Goal: Transaction & Acquisition: Purchase product/service

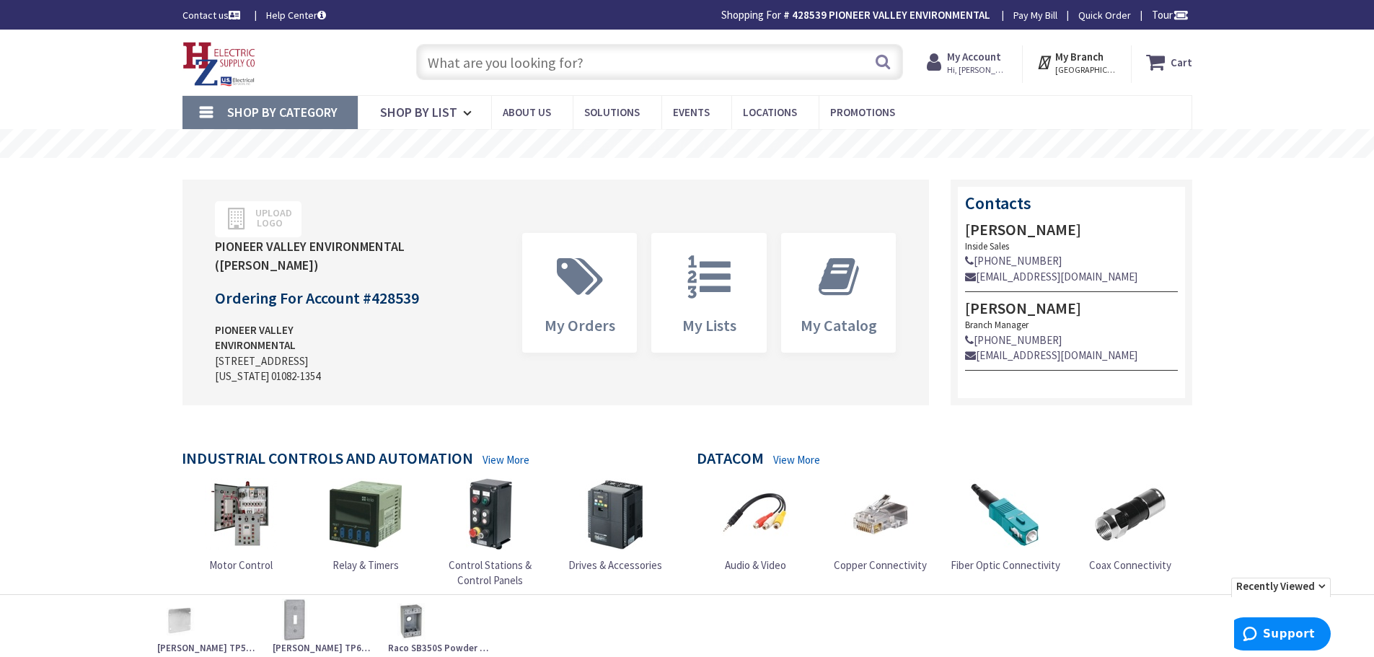
click at [545, 66] on input "text" at bounding box center [659, 62] width 487 height 36
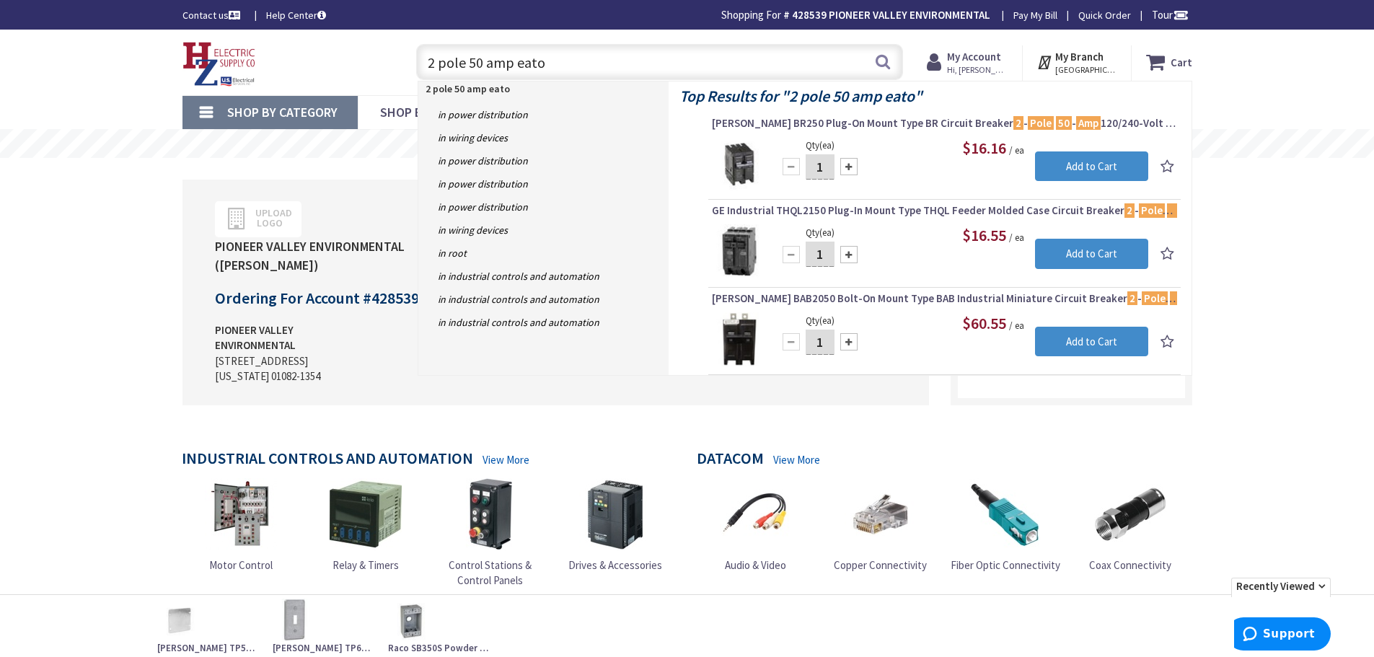
type input "2 pole 50 amp eaton"
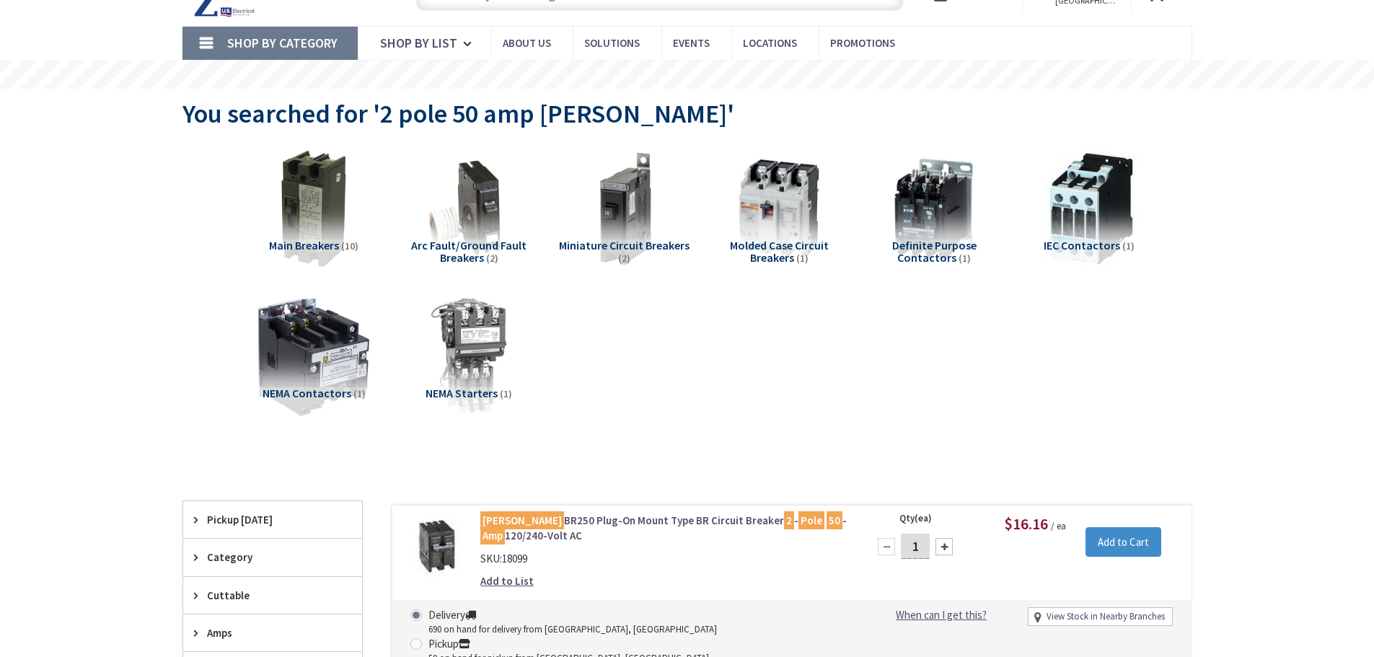
scroll to position [433, 0]
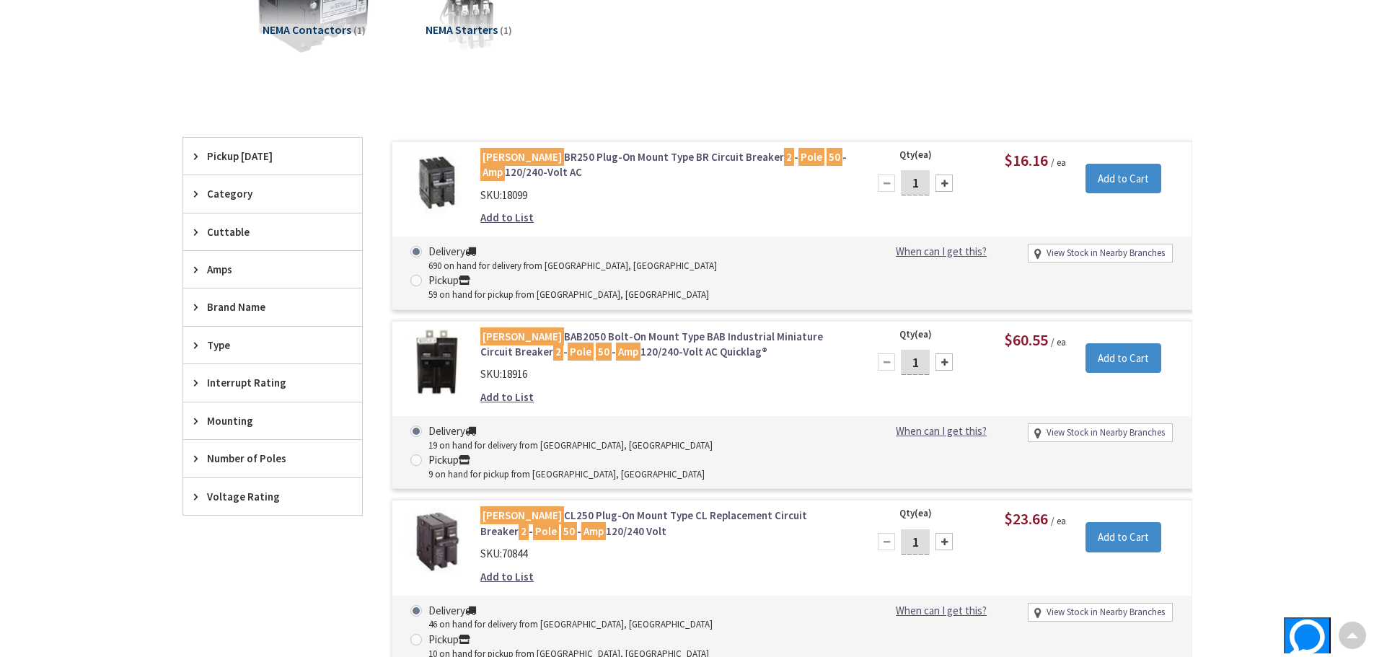
type input "[STREET_ADDRESS][US_STATE]"
click at [1117, 180] on input "Add to Cart" at bounding box center [1124, 179] width 76 height 30
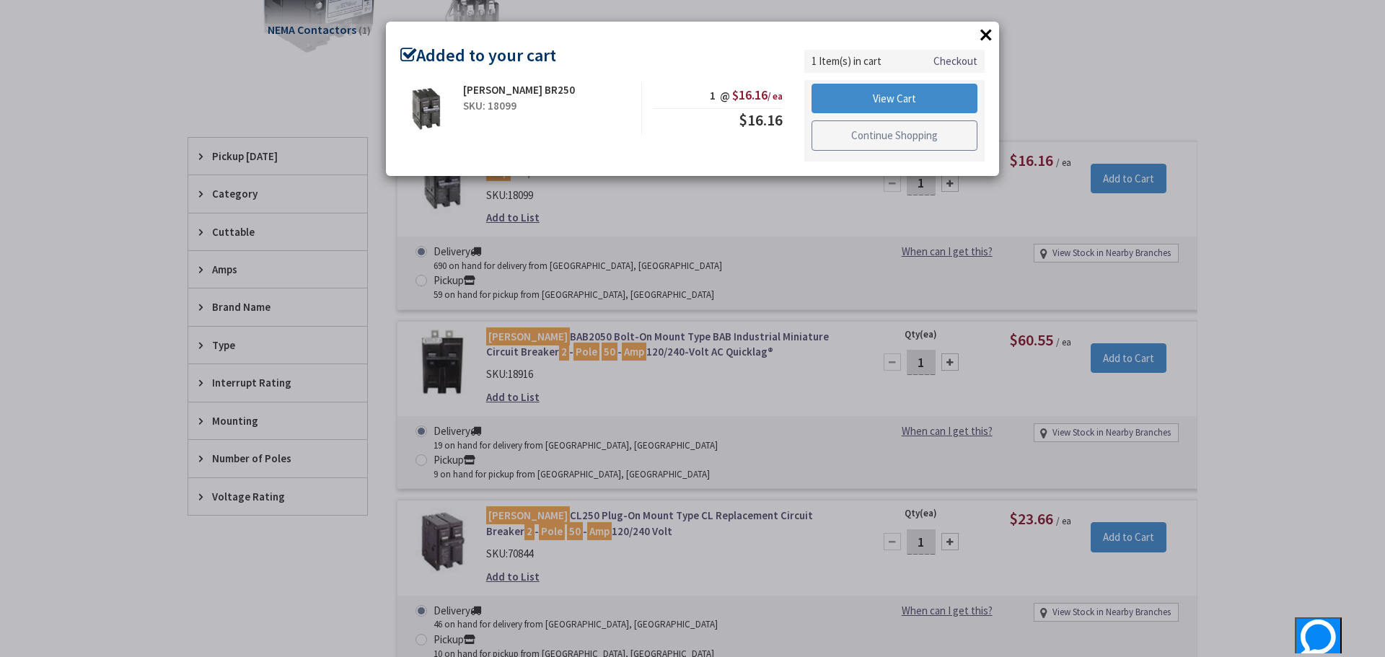
click at [897, 136] on link "Continue Shopping" at bounding box center [894, 135] width 166 height 30
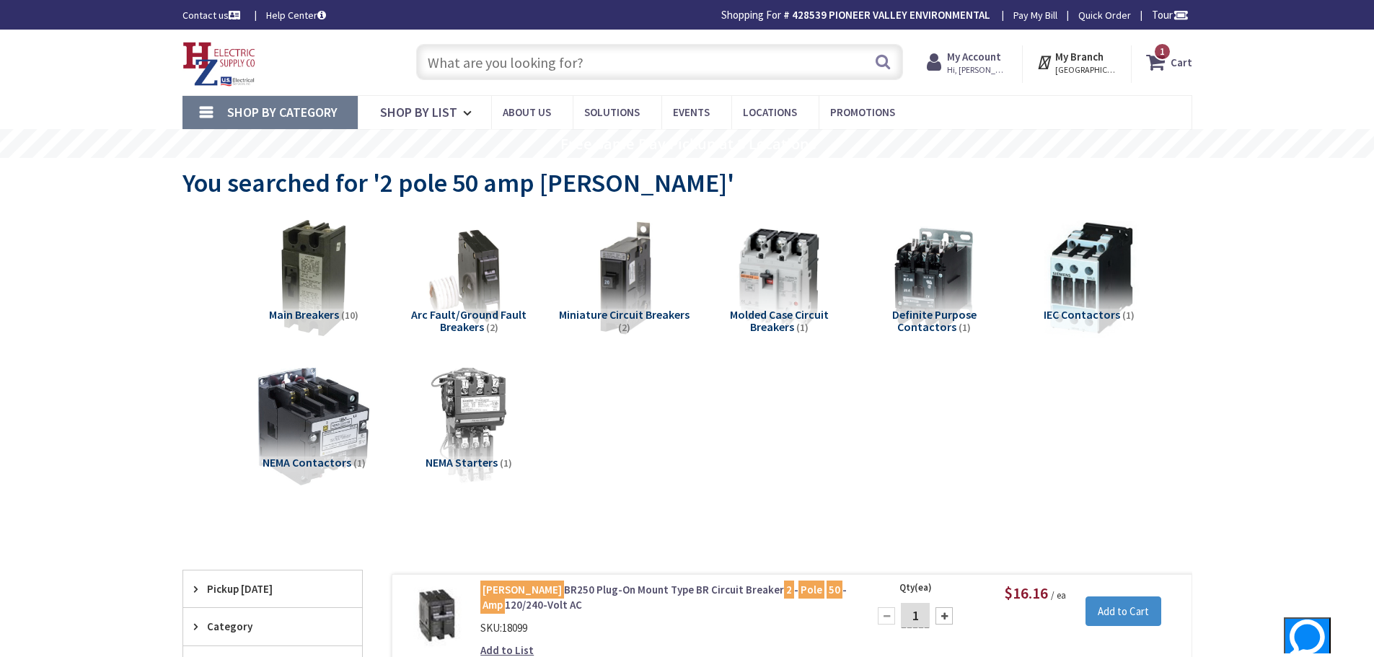
click at [617, 53] on input "text" at bounding box center [659, 62] width 487 height 36
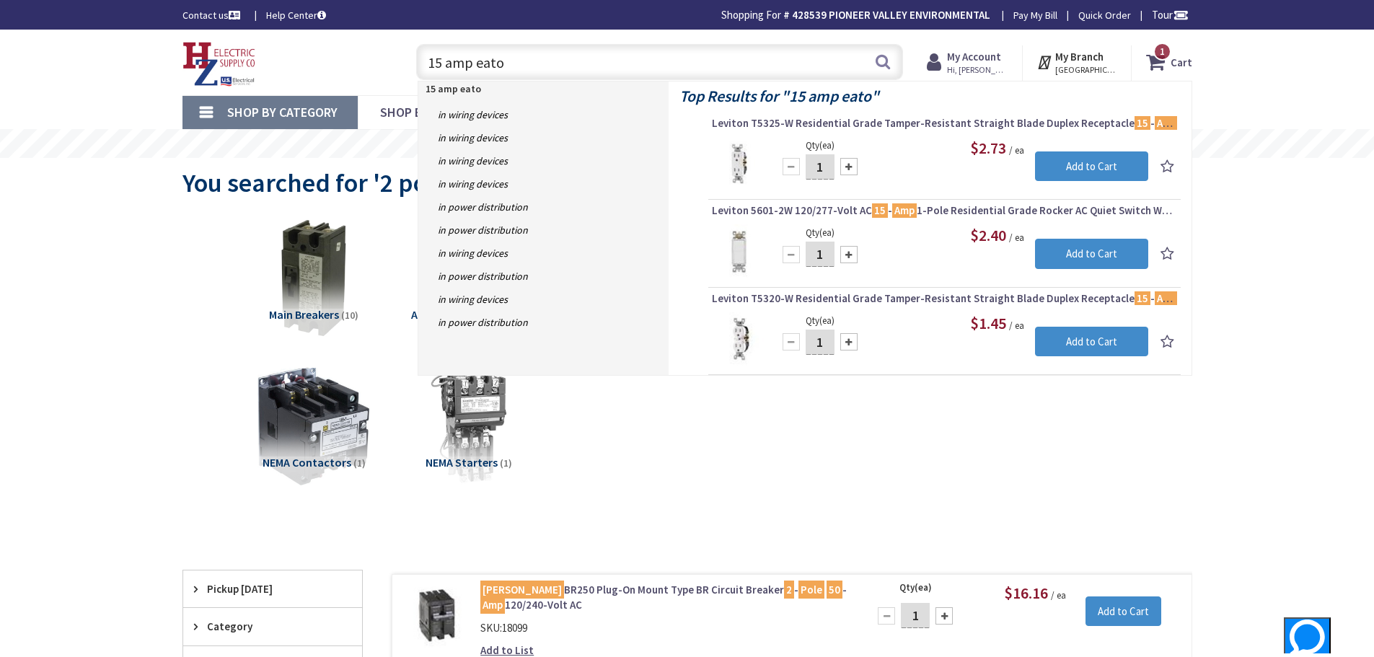
type input "15 amp eaton"
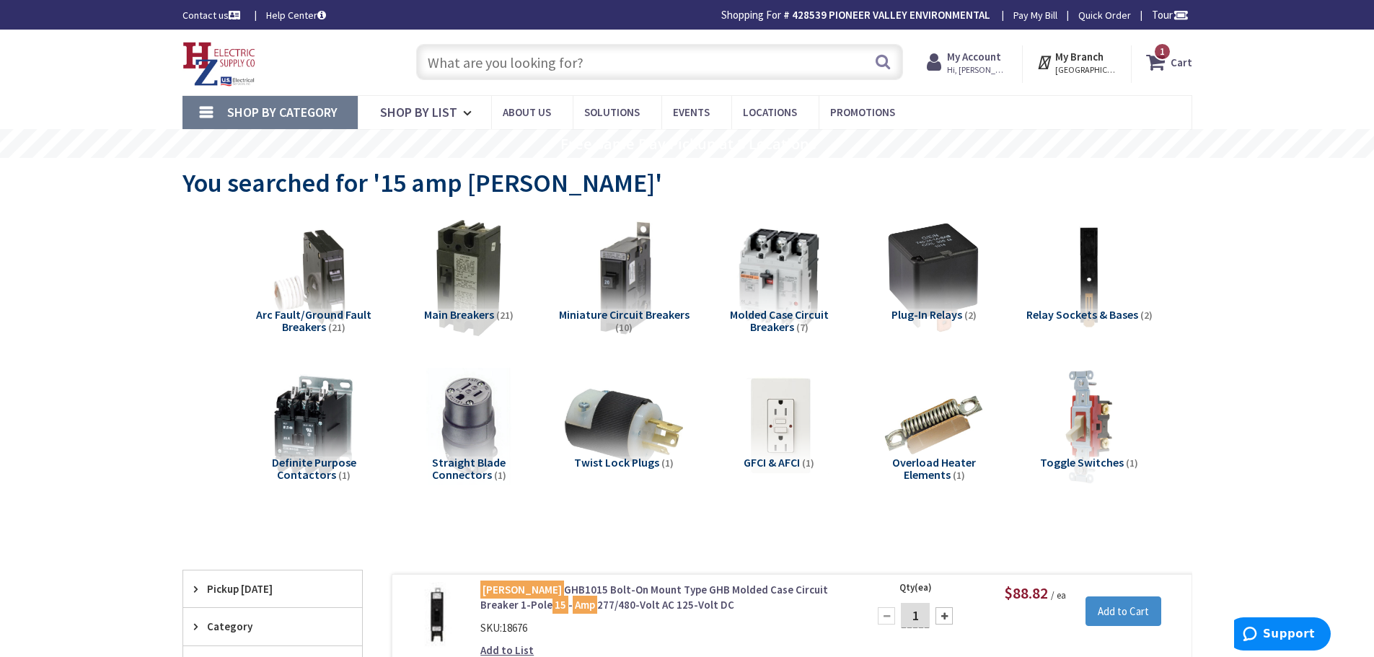
click at [602, 63] on input "text" at bounding box center [659, 62] width 487 height 36
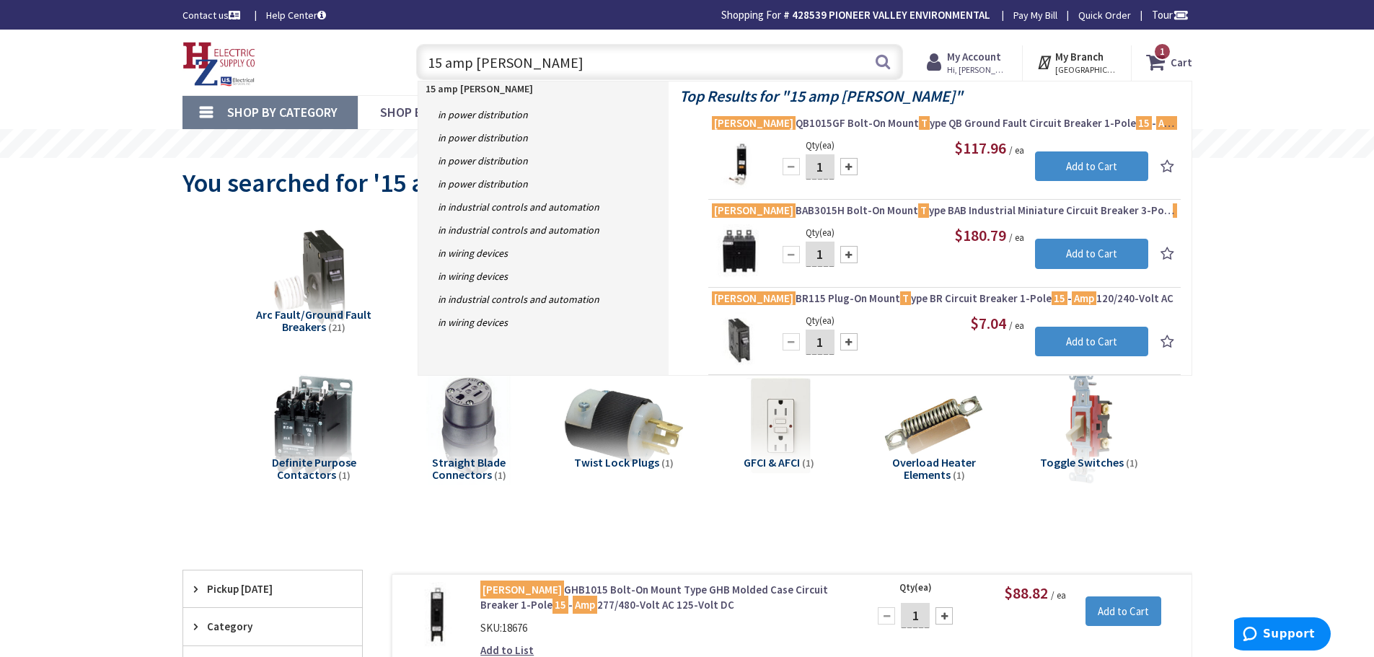
type input "15 amp eaton tandem"
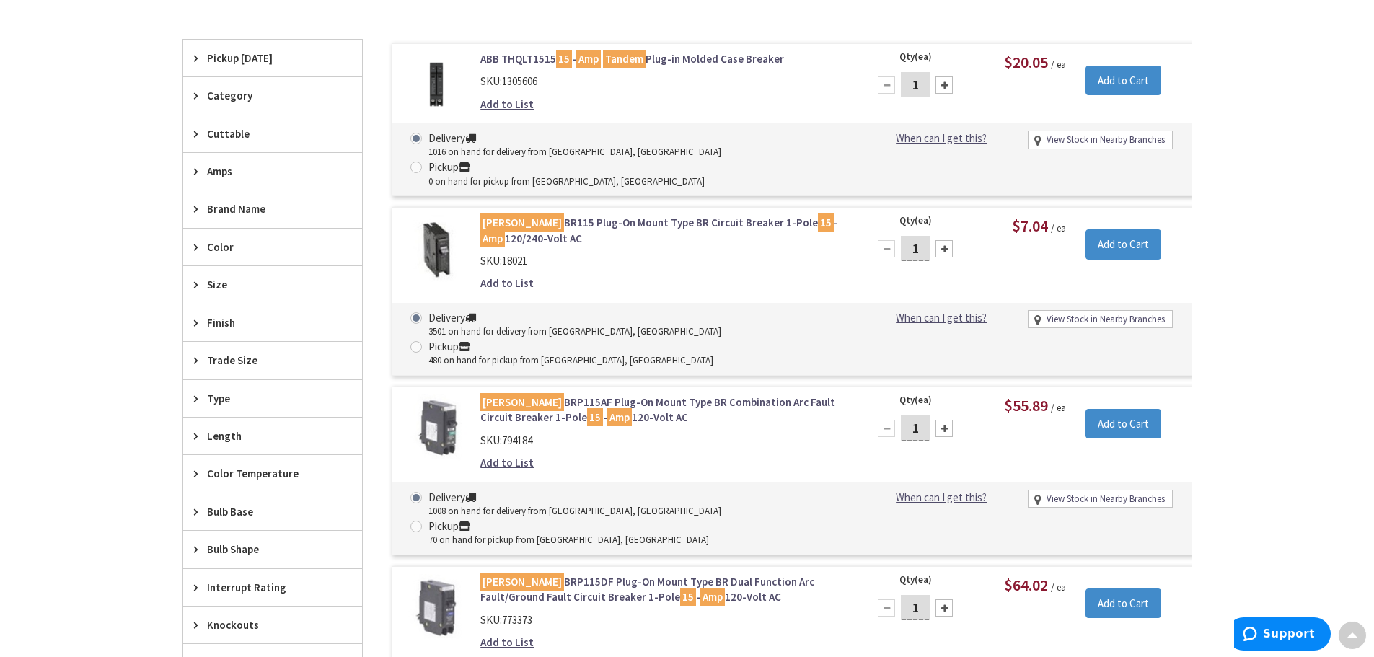
scroll to position [361, 0]
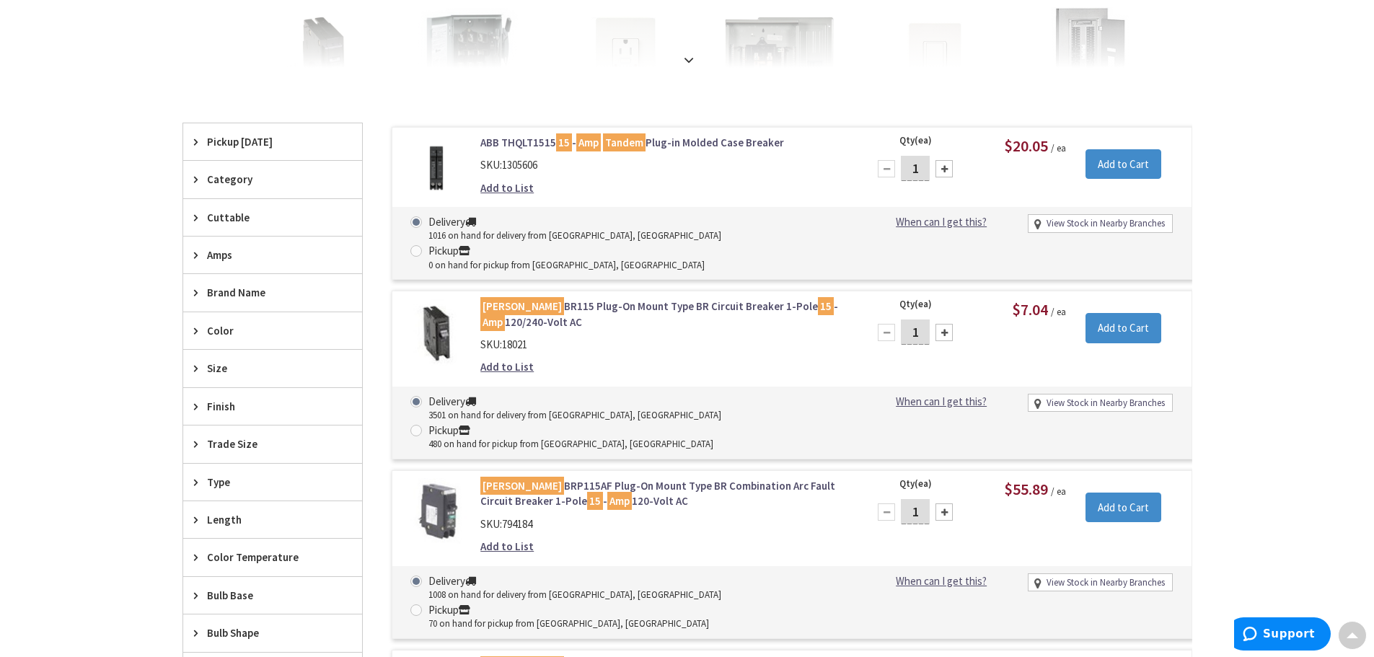
click at [696, 139] on link "ABB THQLT1515 15 - Amp Tandem Plug-in Molded Case Breaker" at bounding box center [663, 142] width 367 height 15
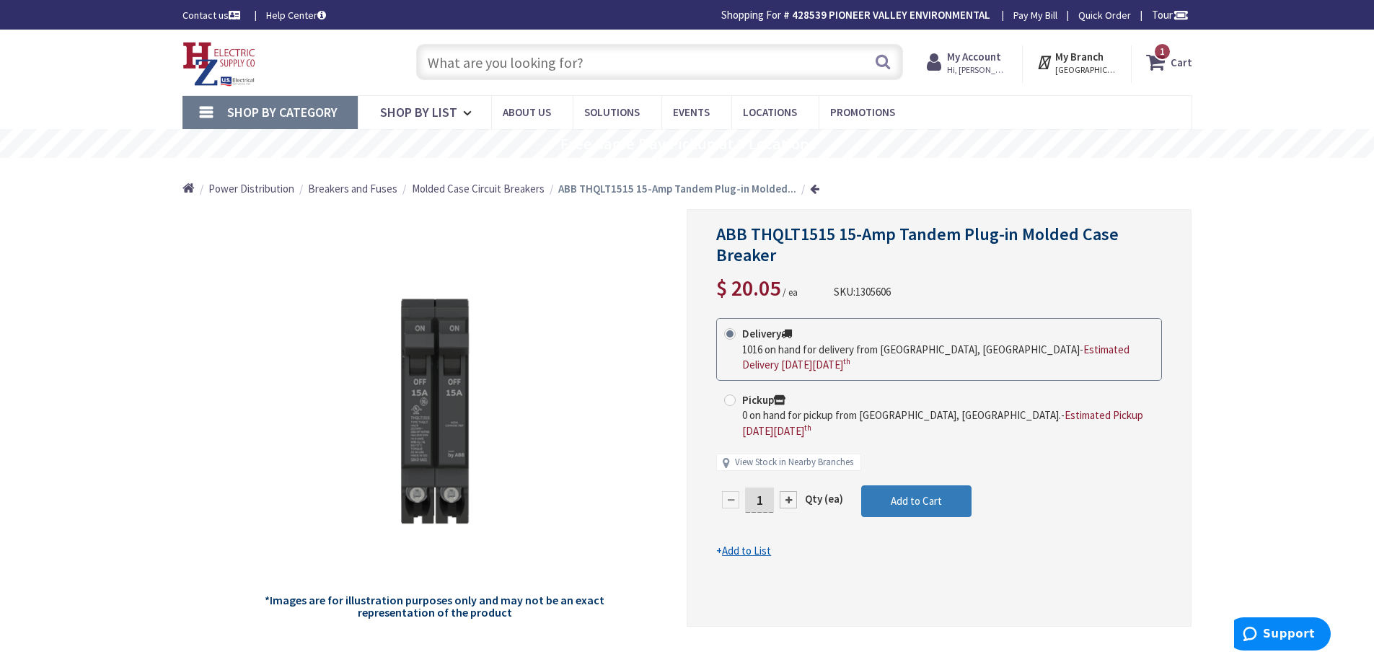
click at [914, 494] on span "Add to Cart" at bounding box center [916, 501] width 51 height 14
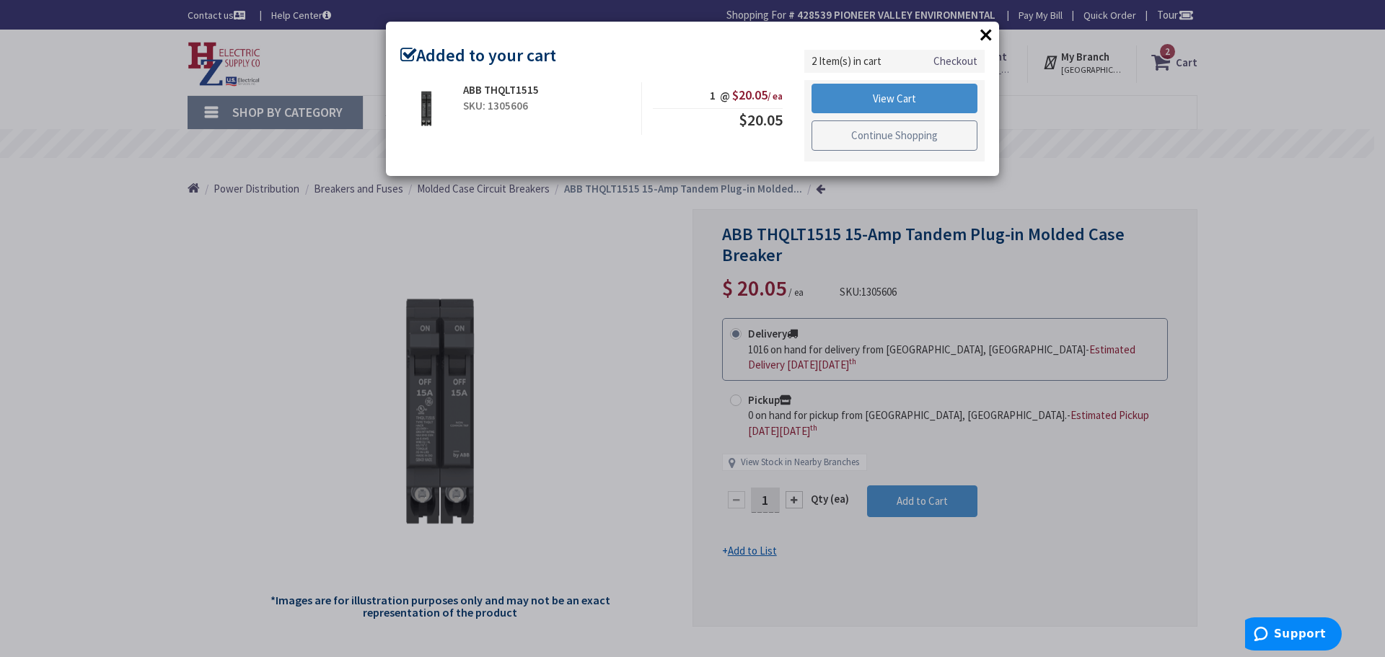
click at [945, 137] on link "Continue Shopping" at bounding box center [894, 135] width 166 height 30
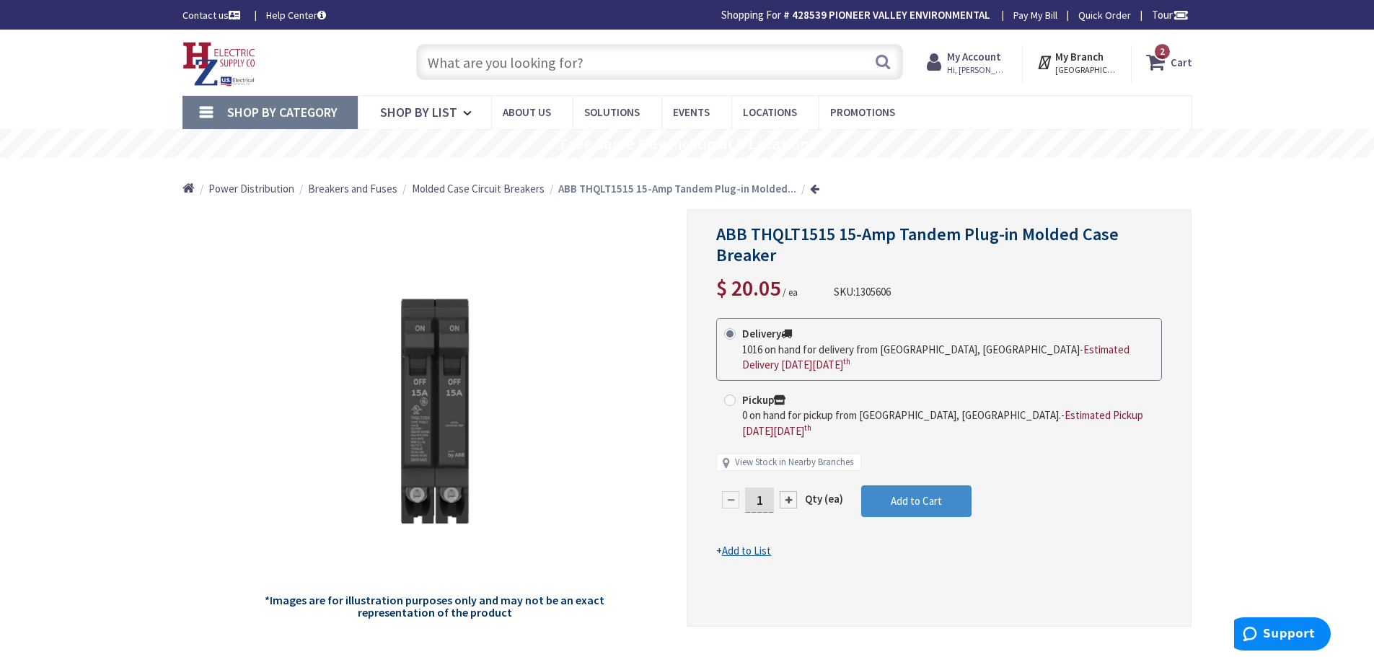
click at [490, 71] on input "text" at bounding box center [659, 62] width 487 height 36
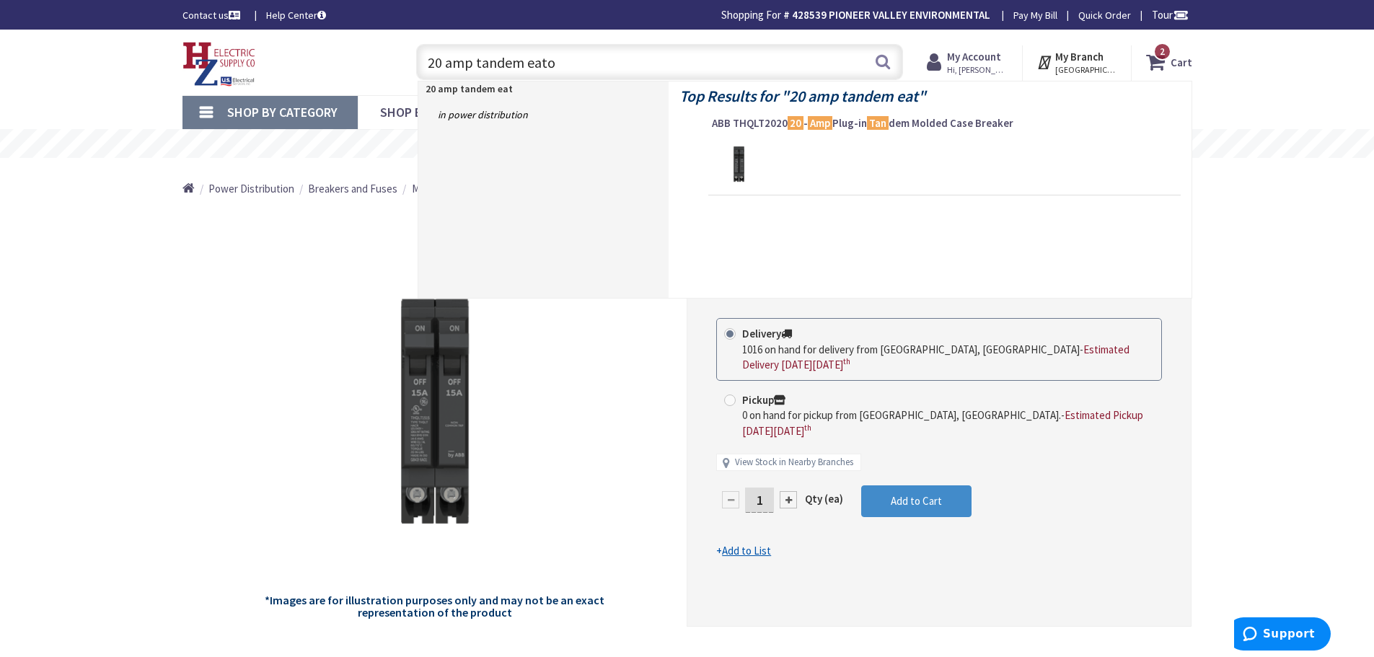
type input "20 amp tandem eaton"
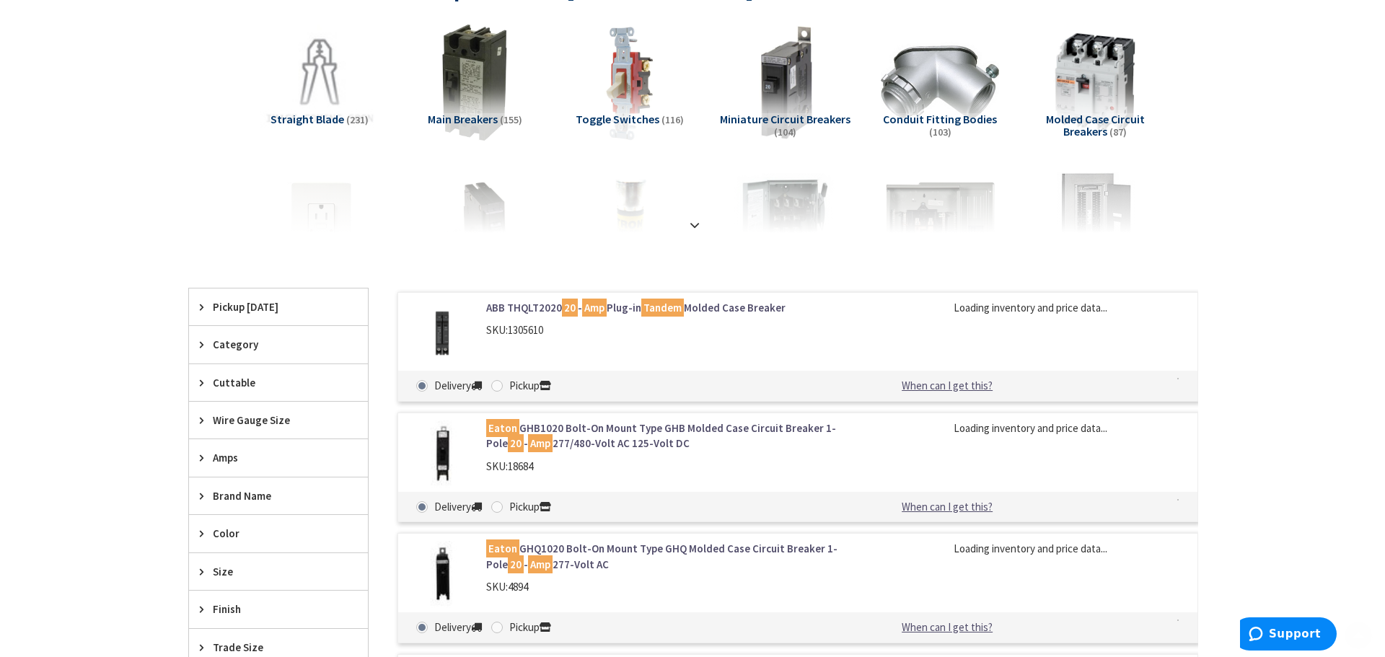
scroll to position [289, 0]
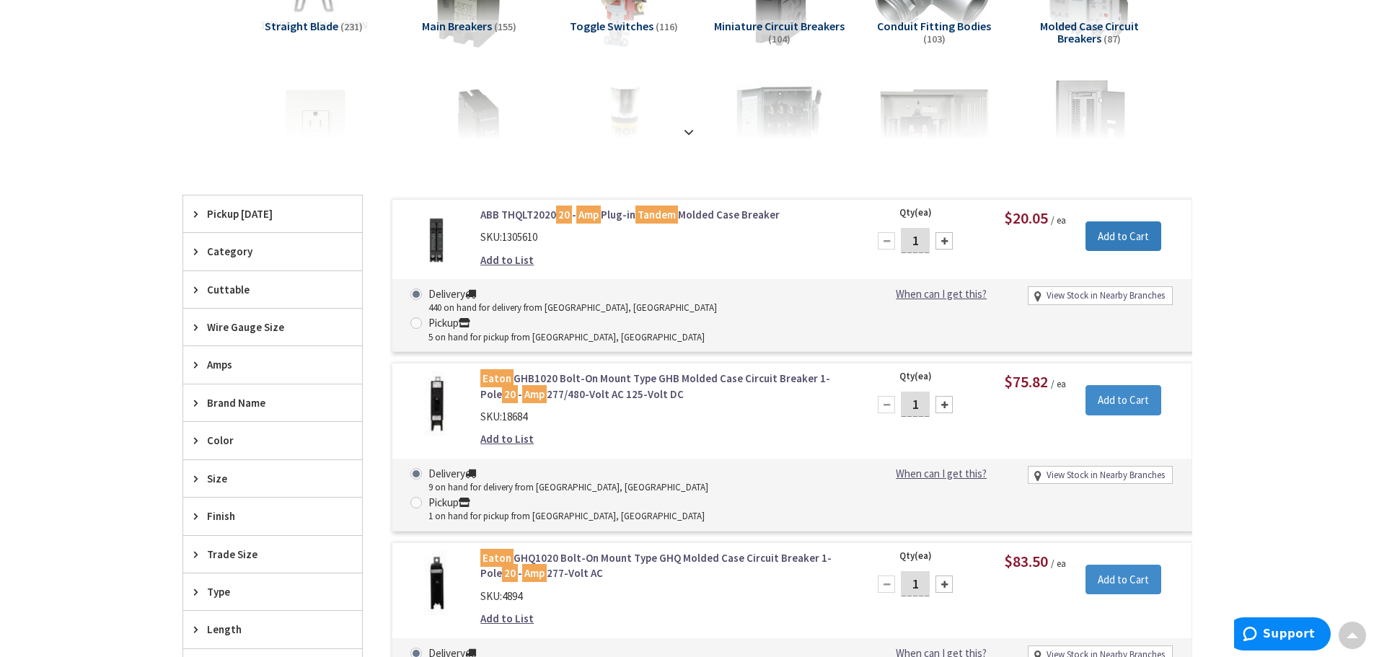
click at [1132, 238] on input "Add to Cart" at bounding box center [1124, 236] width 76 height 30
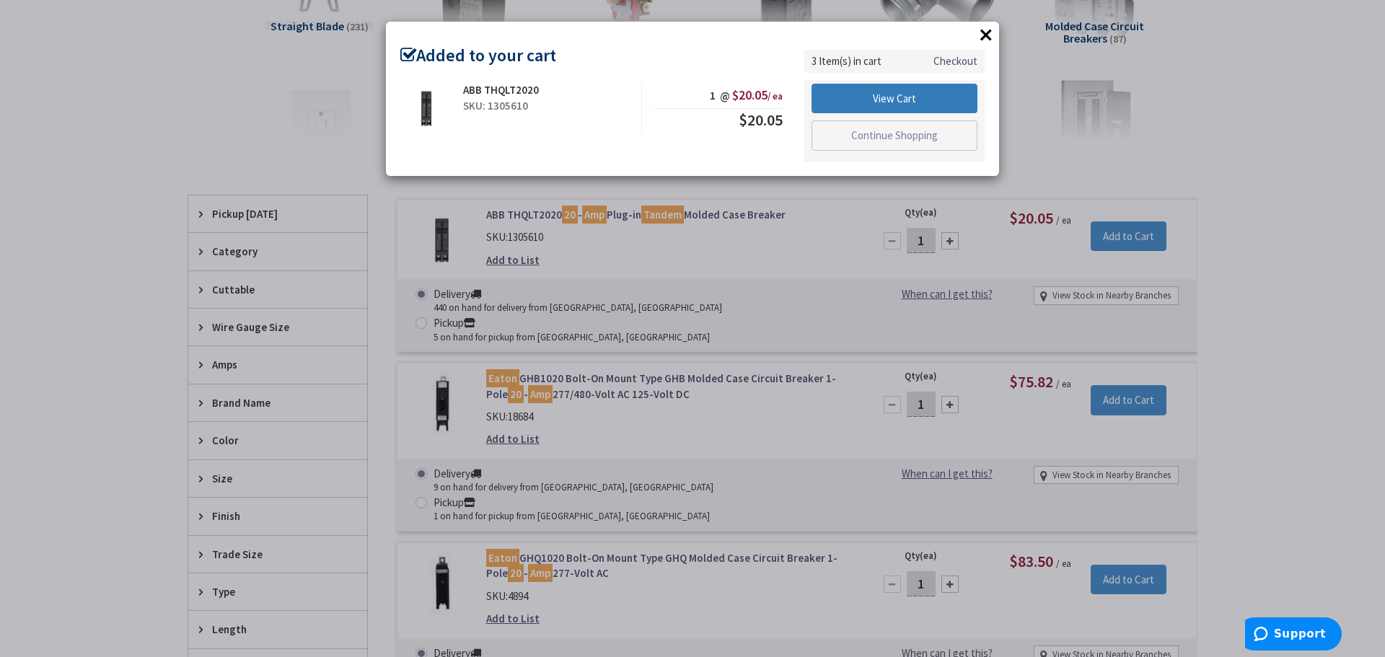
click at [936, 100] on link "View Cart" at bounding box center [894, 99] width 166 height 30
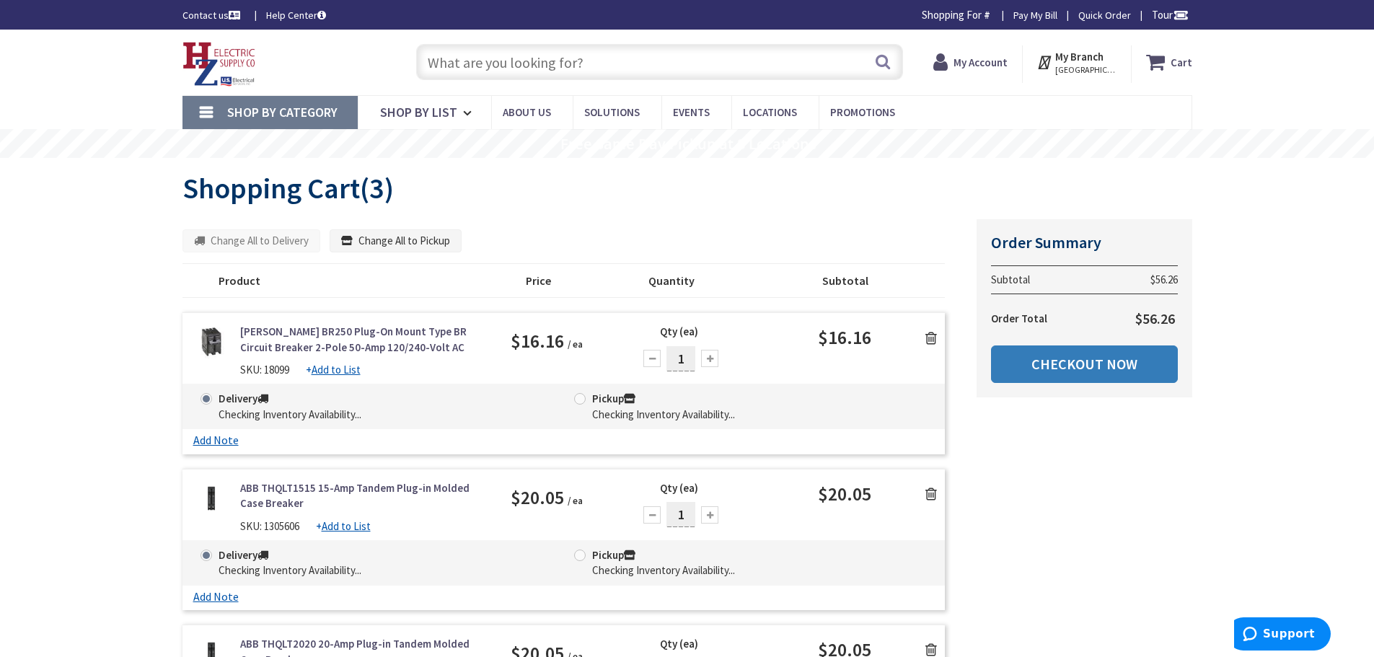
click at [1096, 368] on link "Checkout Now" at bounding box center [1084, 364] width 187 height 38
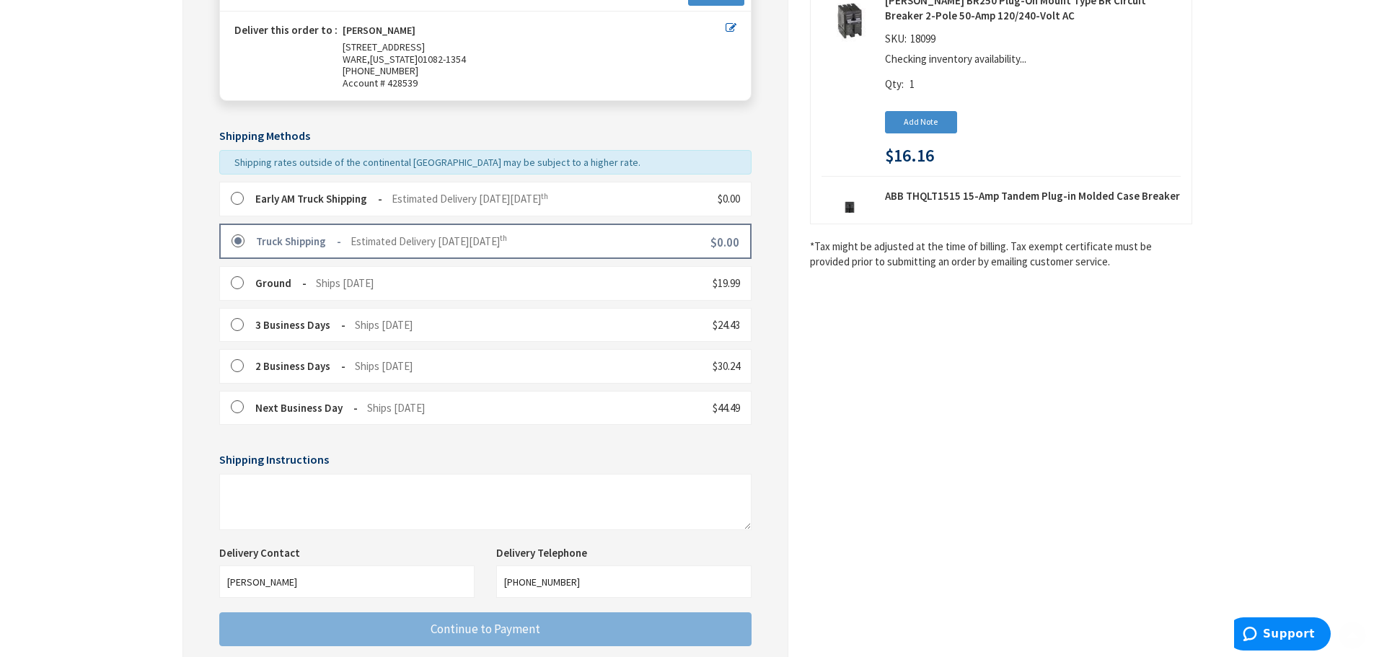
scroll to position [289, 0]
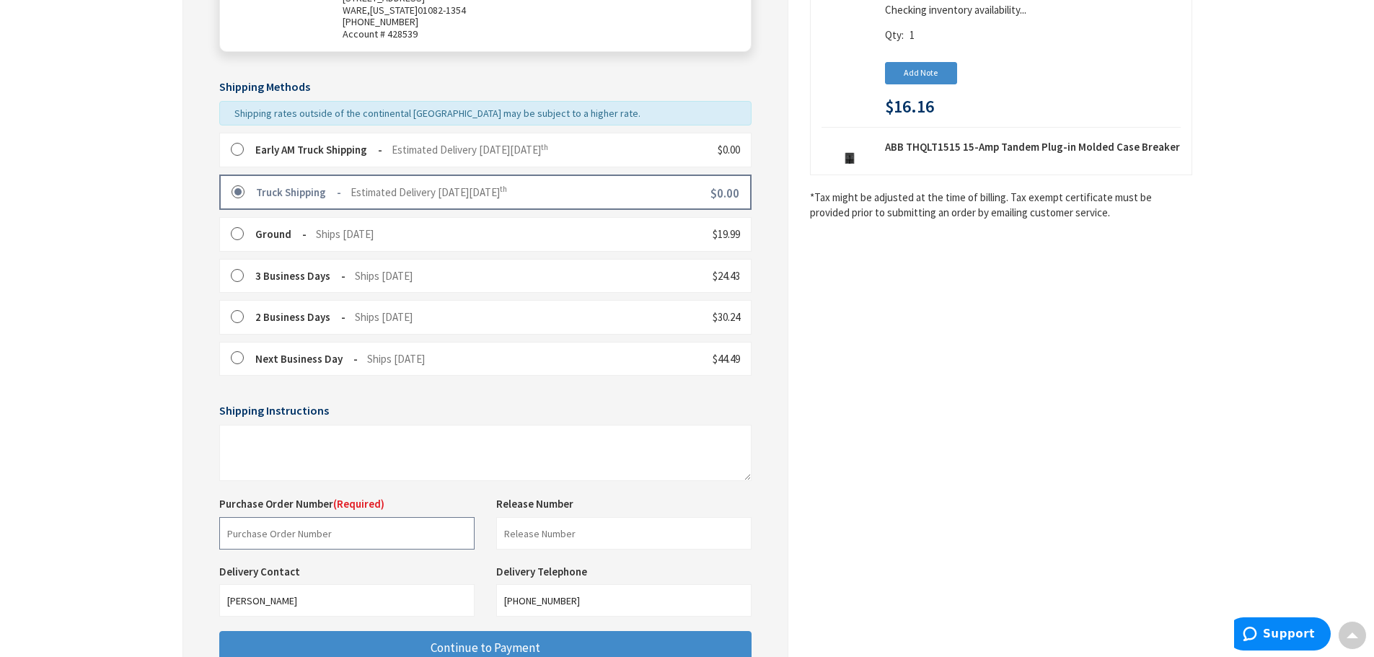
click at [362, 535] on input "text" at bounding box center [346, 533] width 255 height 32
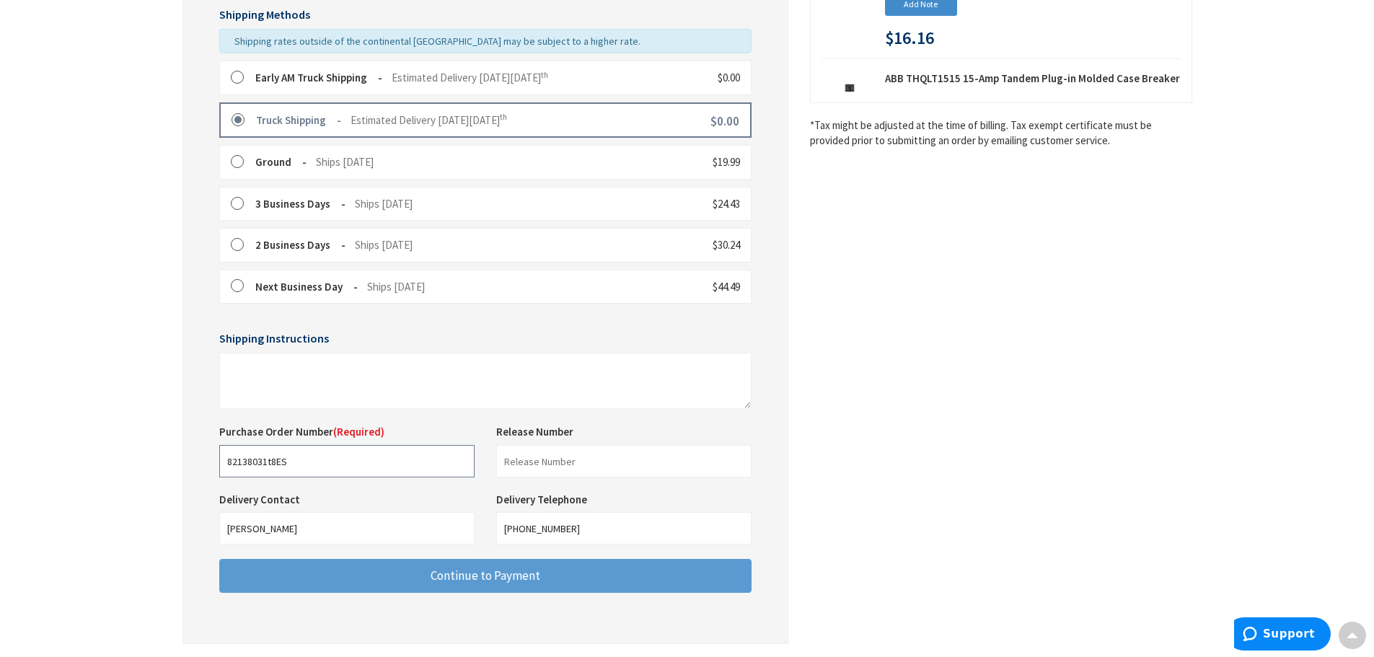
type input "82138031t8ES"
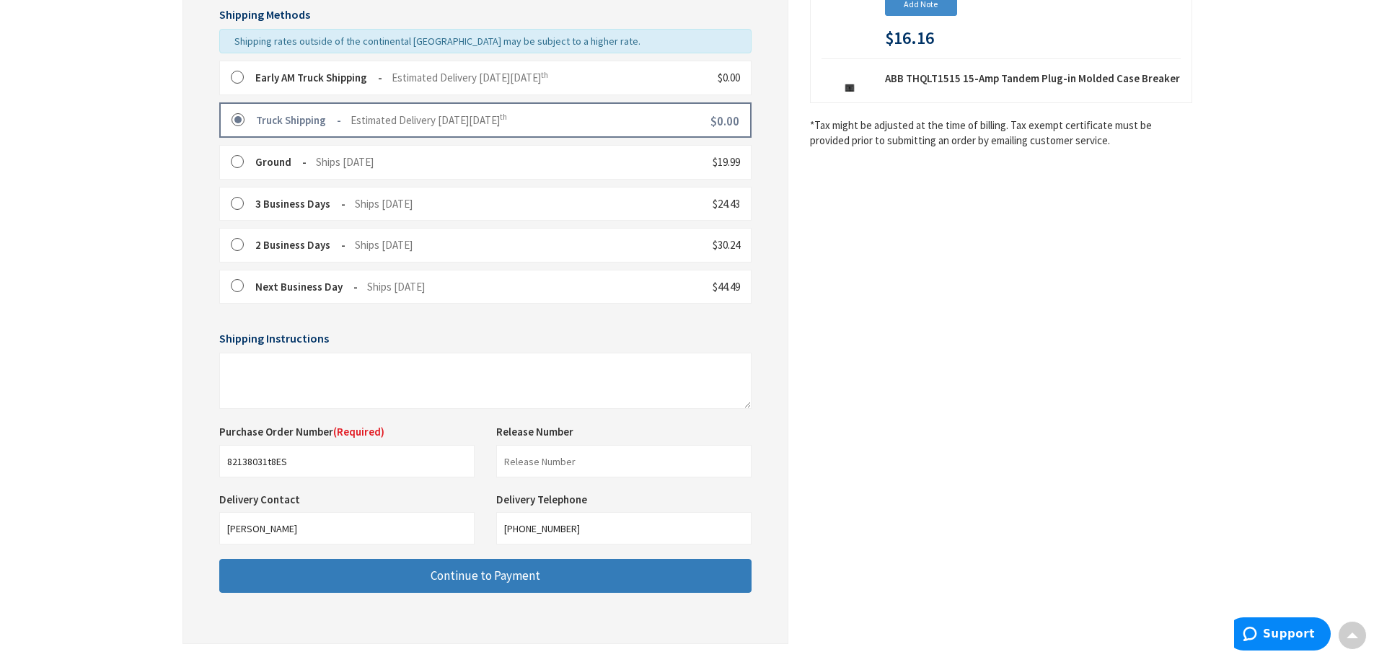
click at [573, 581] on button "Continue to Payment" at bounding box center [485, 576] width 532 height 34
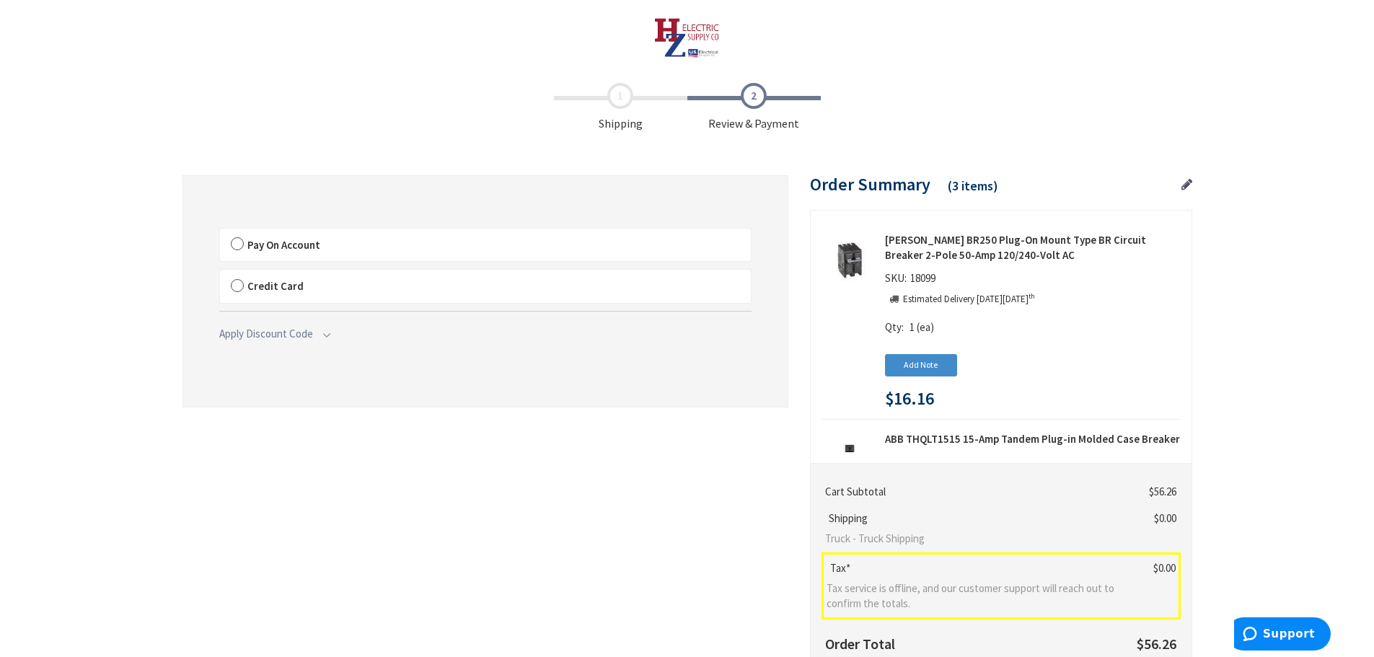
click at [237, 244] on label "Pay On Account" at bounding box center [485, 245] width 531 height 33
click at [220, 232] on input "Pay On Account" at bounding box center [220, 232] width 0 height 0
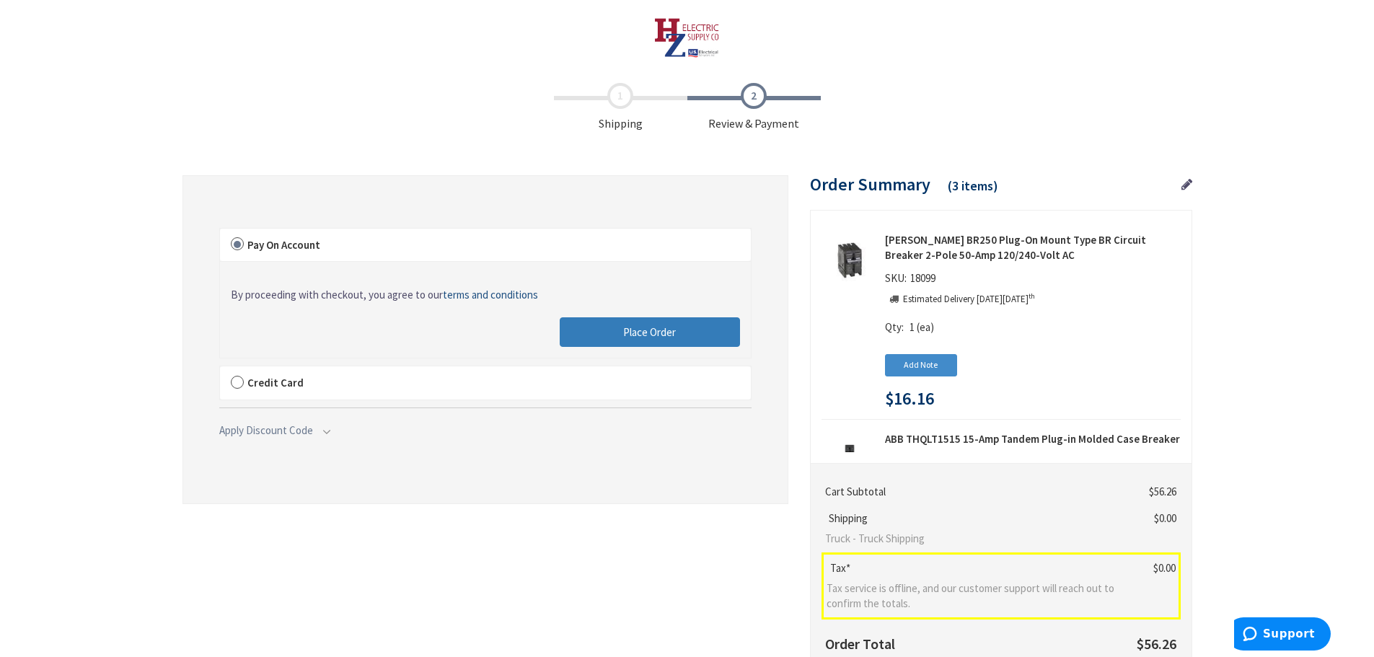
click at [683, 337] on button "Place Order" at bounding box center [650, 332] width 180 height 30
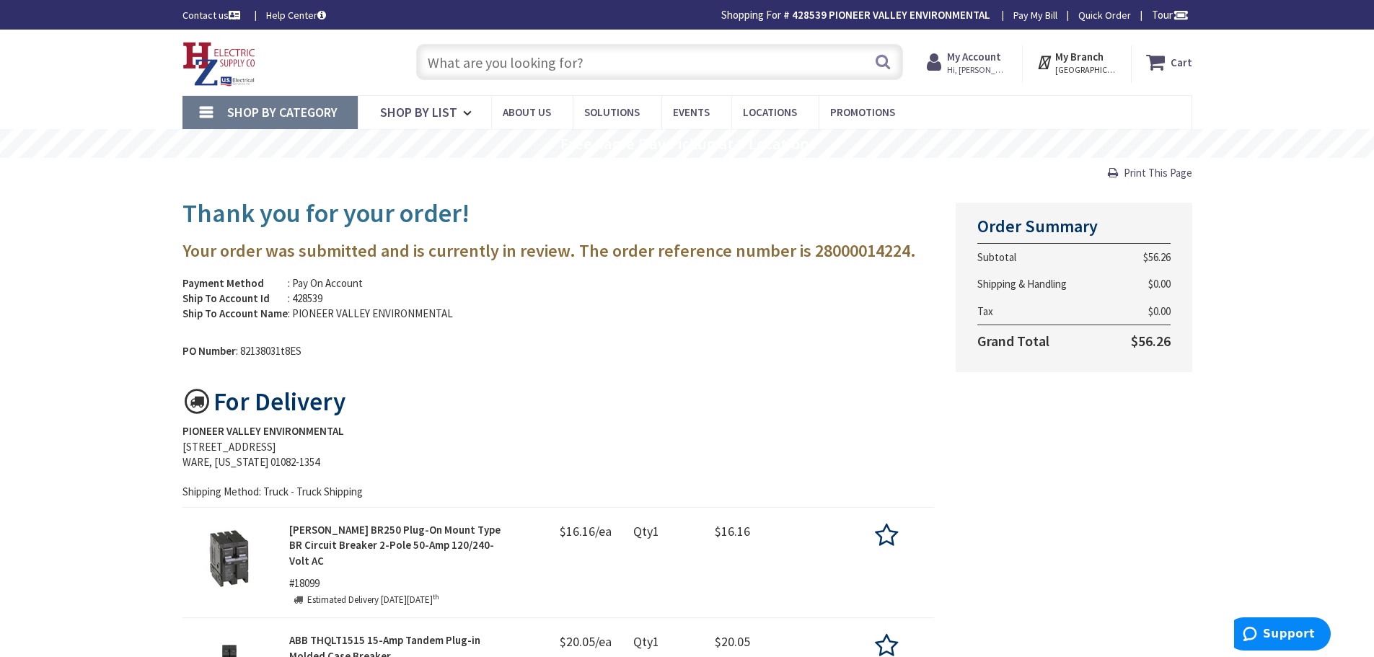
click at [211, 62] on img at bounding box center [219, 64] width 74 height 45
